Goal: Communication & Community: Answer question/provide support

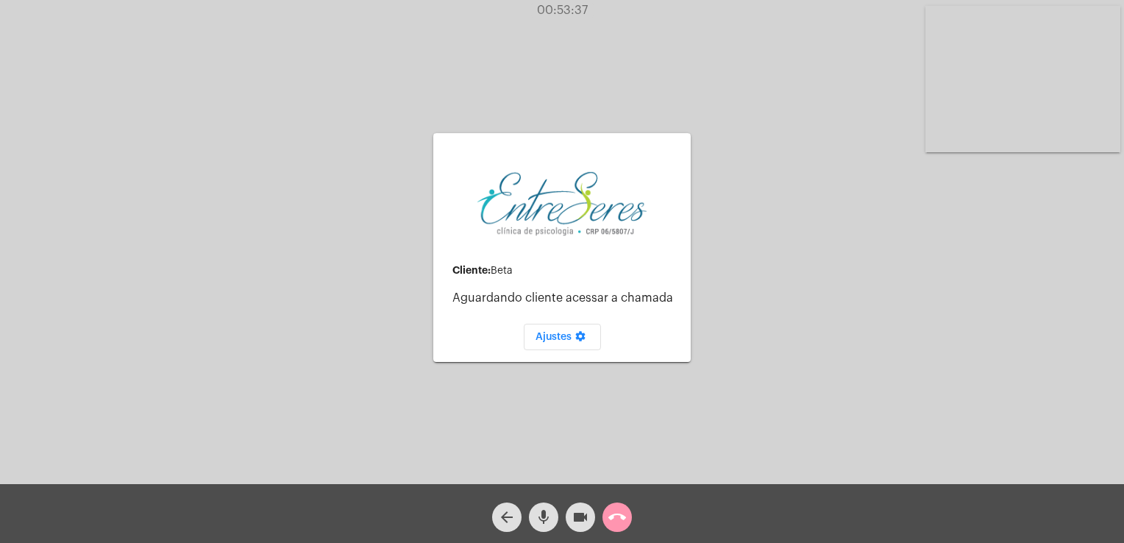
click at [635, 510] on div "call_end" at bounding box center [617, 513] width 37 height 37
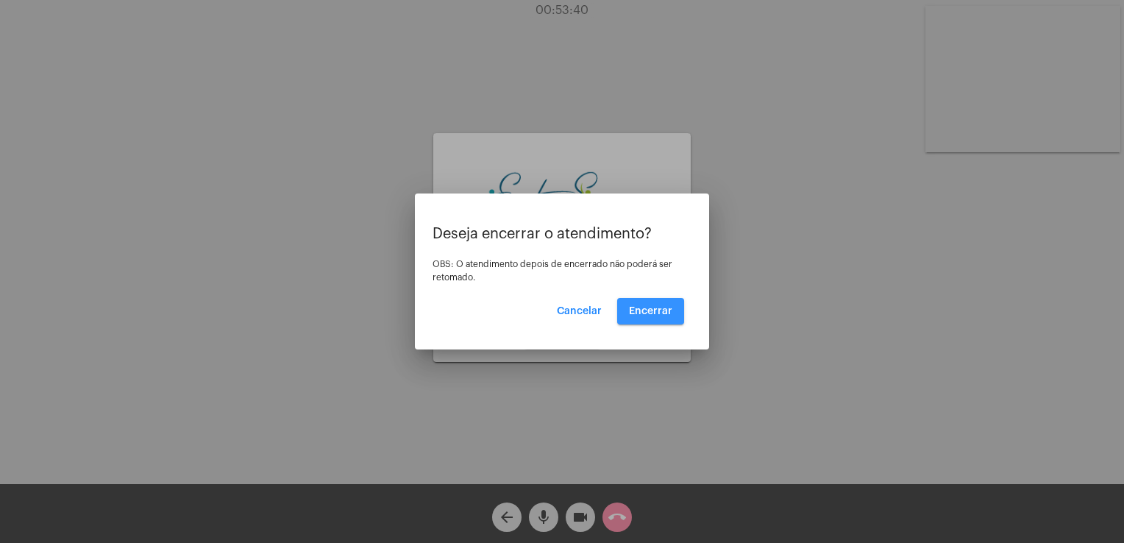
click at [655, 306] on span "Encerrar" at bounding box center [650, 311] width 43 height 10
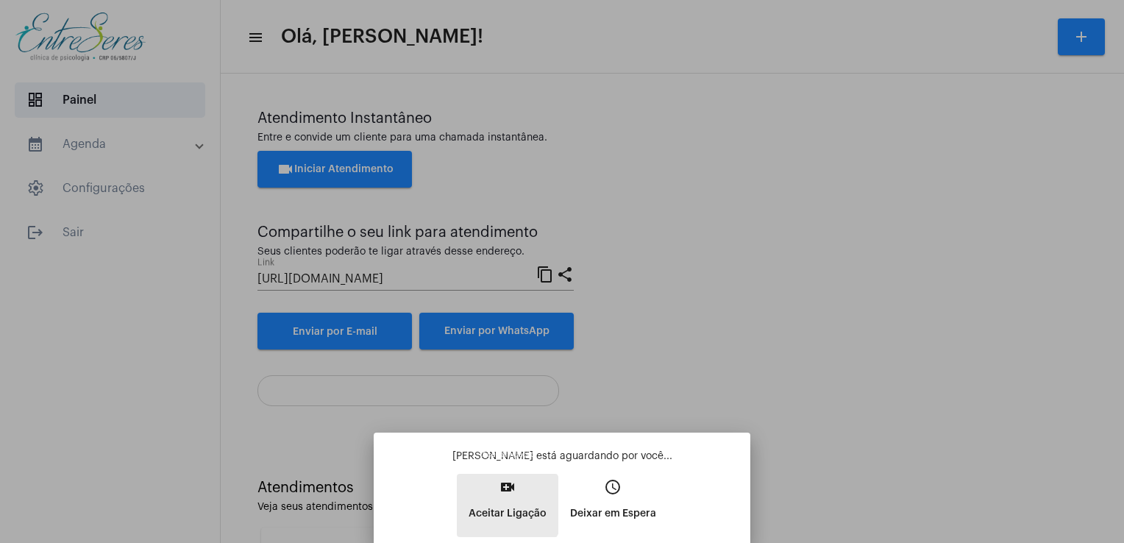
click at [506, 505] on p "Aceitar Ligação" at bounding box center [508, 513] width 78 height 26
